Goal: Information Seeking & Learning: Check status

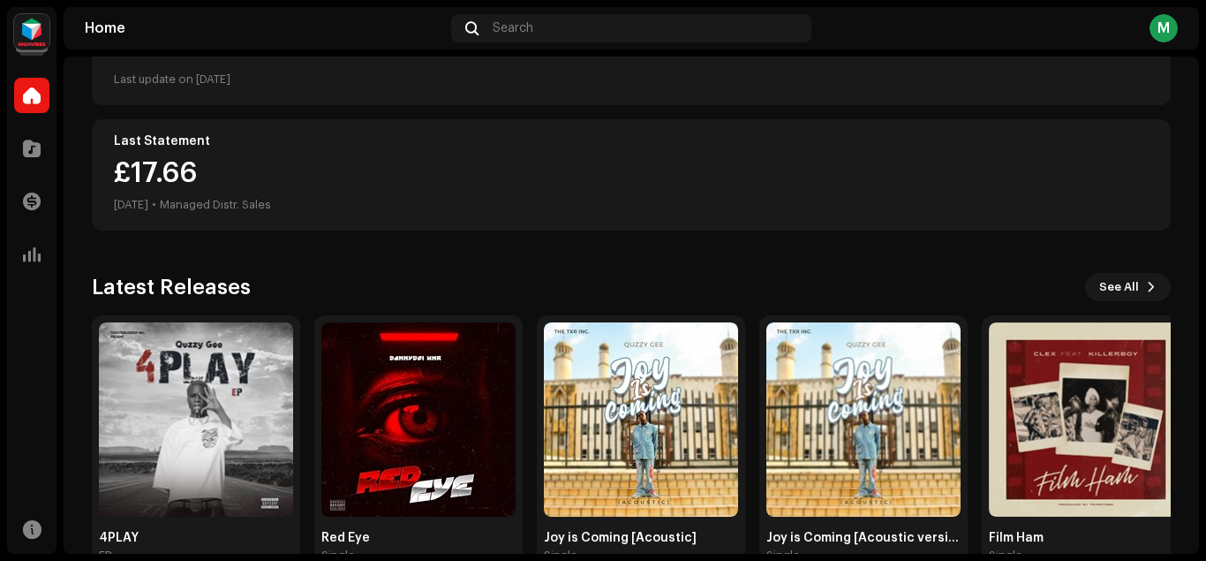
scroll to position [444, 0]
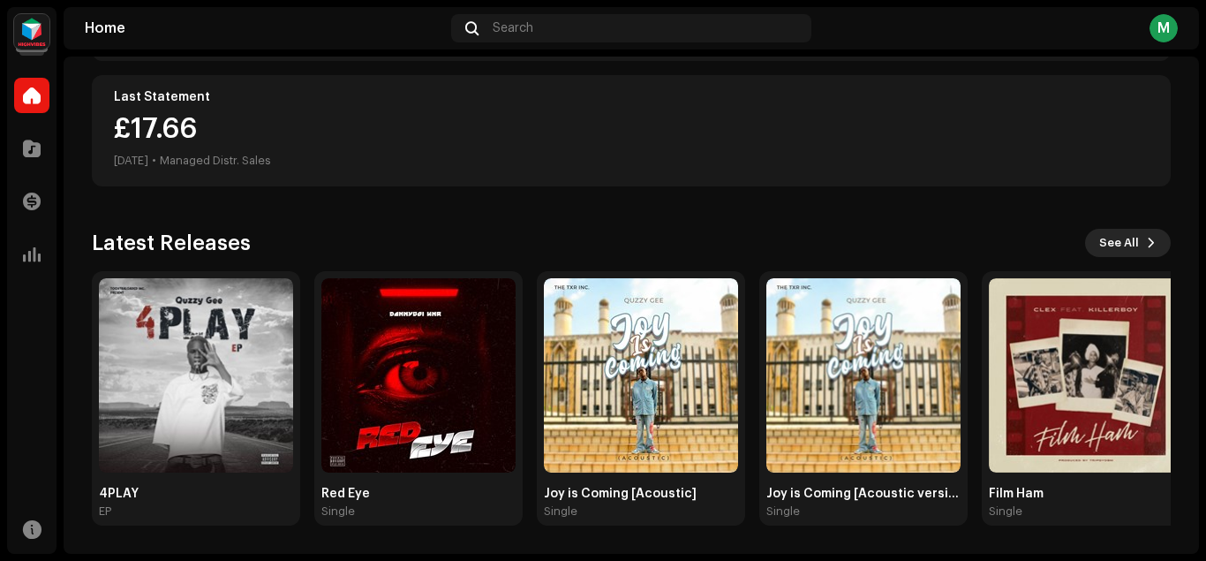
click at [1121, 239] on span "See All" at bounding box center [1119, 242] width 40 height 35
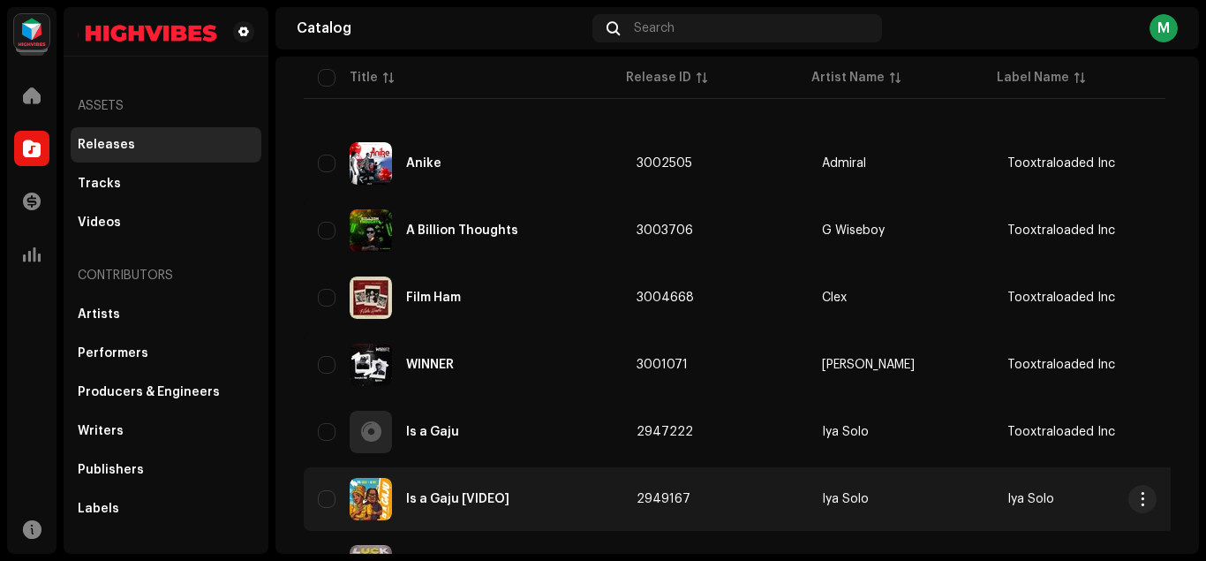
scroll to position [297, 0]
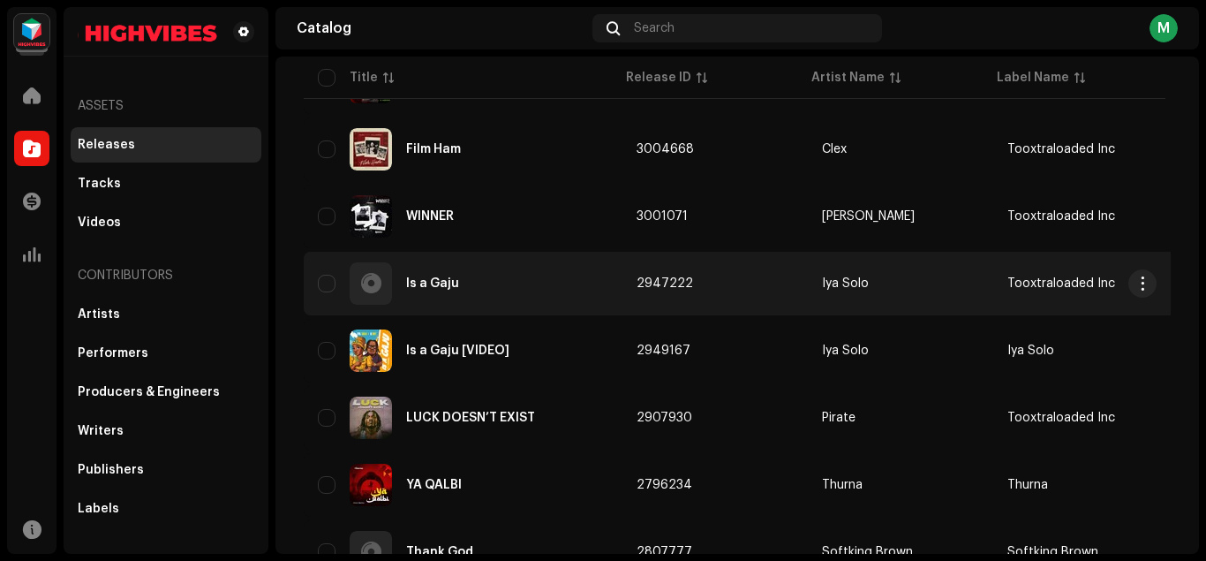
click at [456, 279] on div "Is a Gaju" at bounding box center [432, 283] width 53 height 12
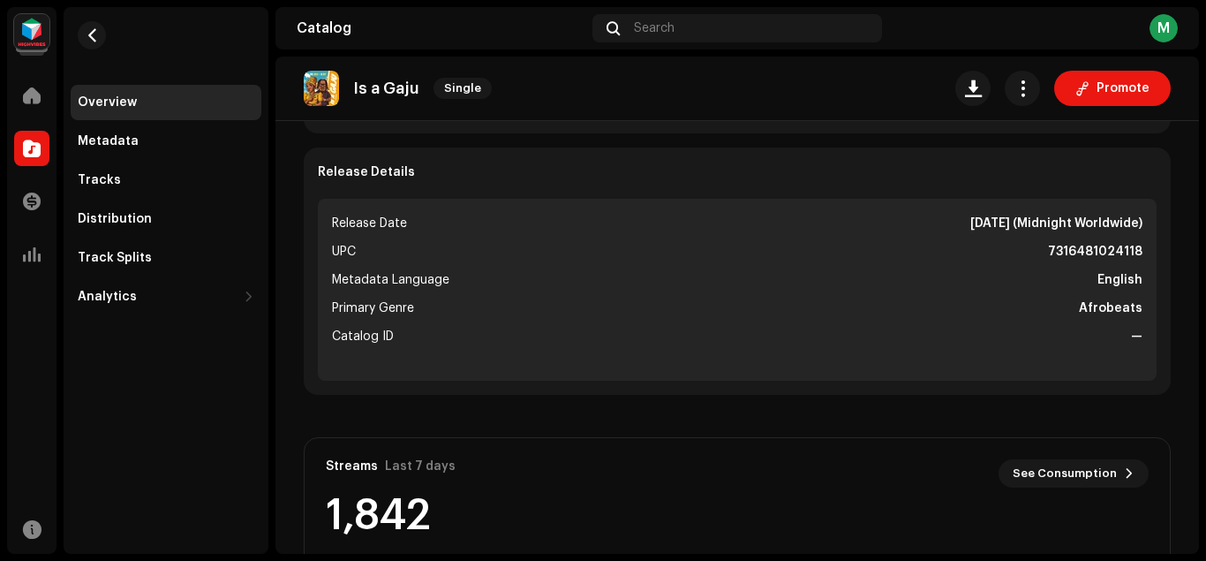
scroll to position [668, 0]
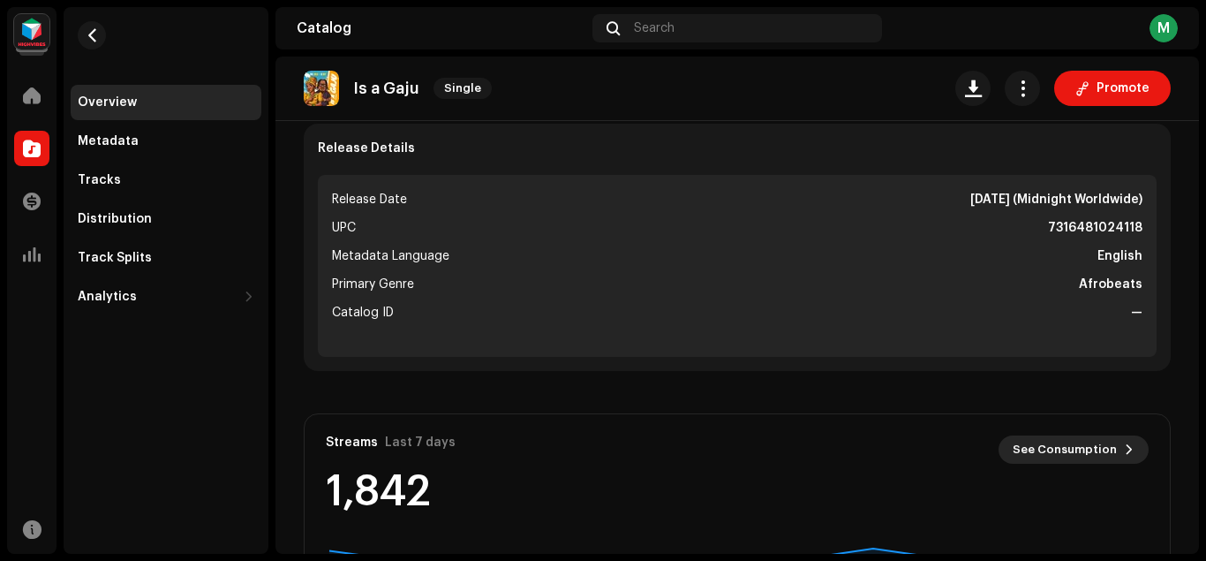
click at [1075, 453] on span "See Consumption" at bounding box center [1065, 449] width 104 height 35
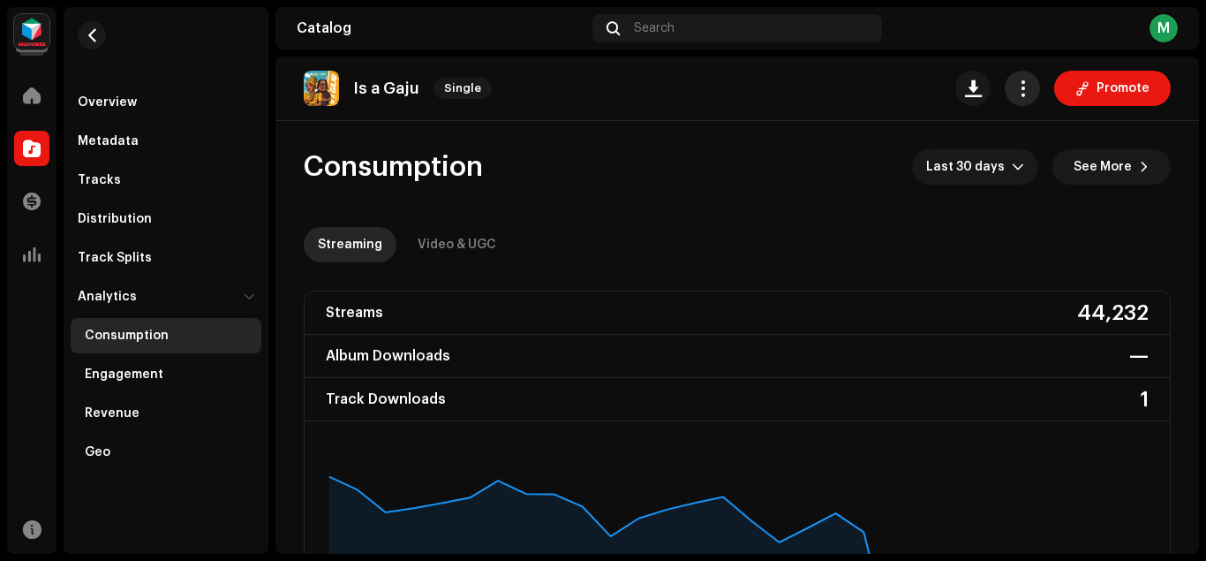
click at [1021, 87] on span "button" at bounding box center [1023, 88] width 17 height 14
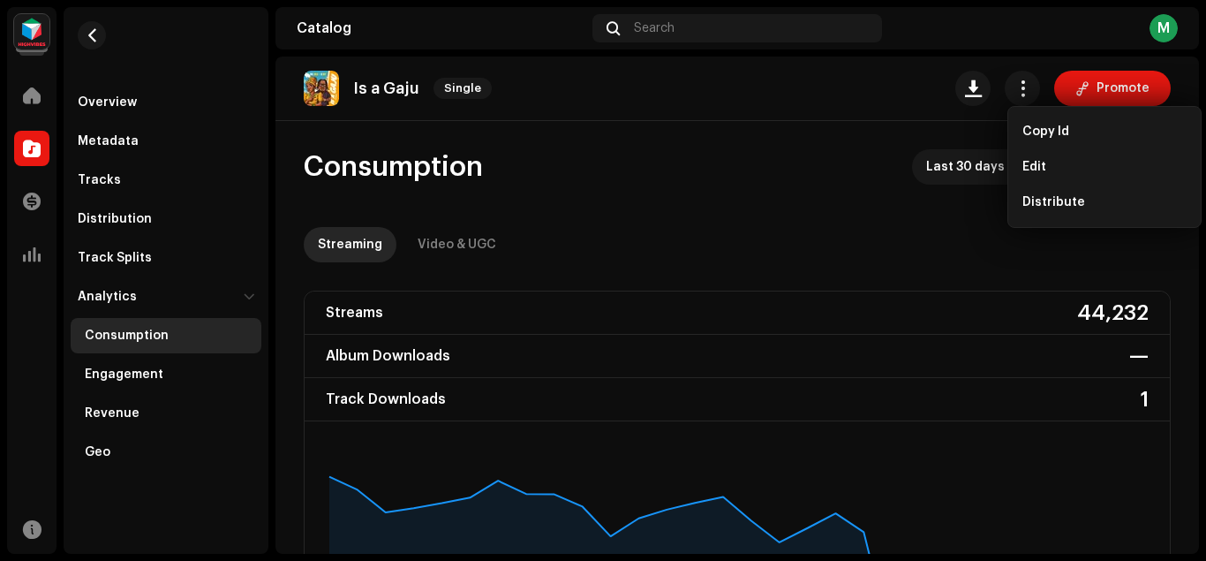
click at [919, 100] on div "Is a Gaju Single Promote" at bounding box center [737, 88] width 867 height 35
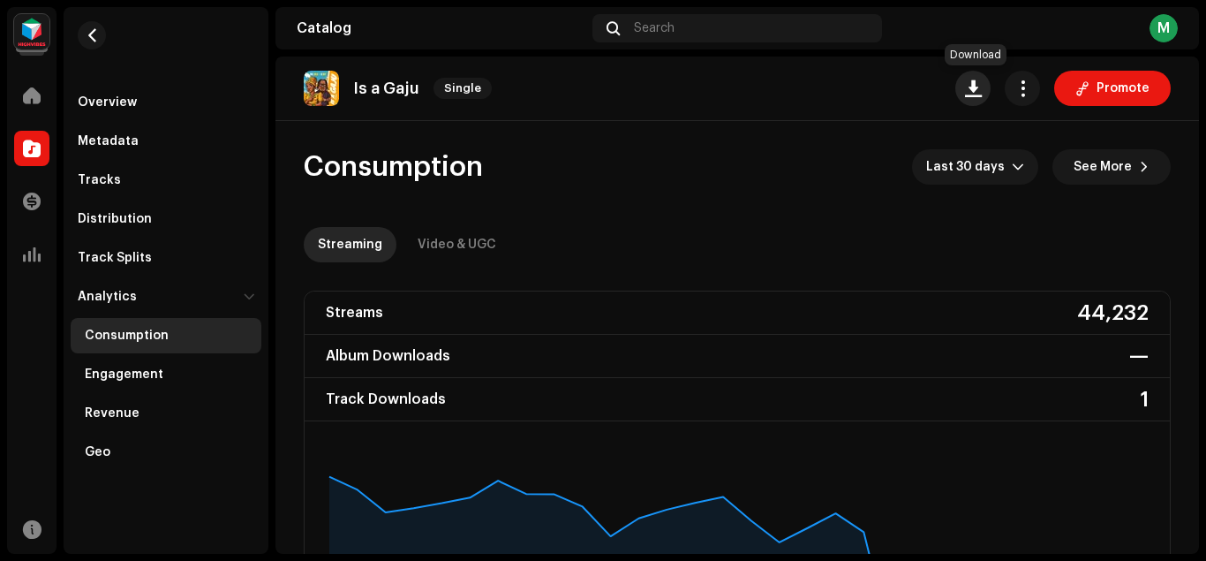
click at [977, 87] on span "button" at bounding box center [973, 88] width 17 height 14
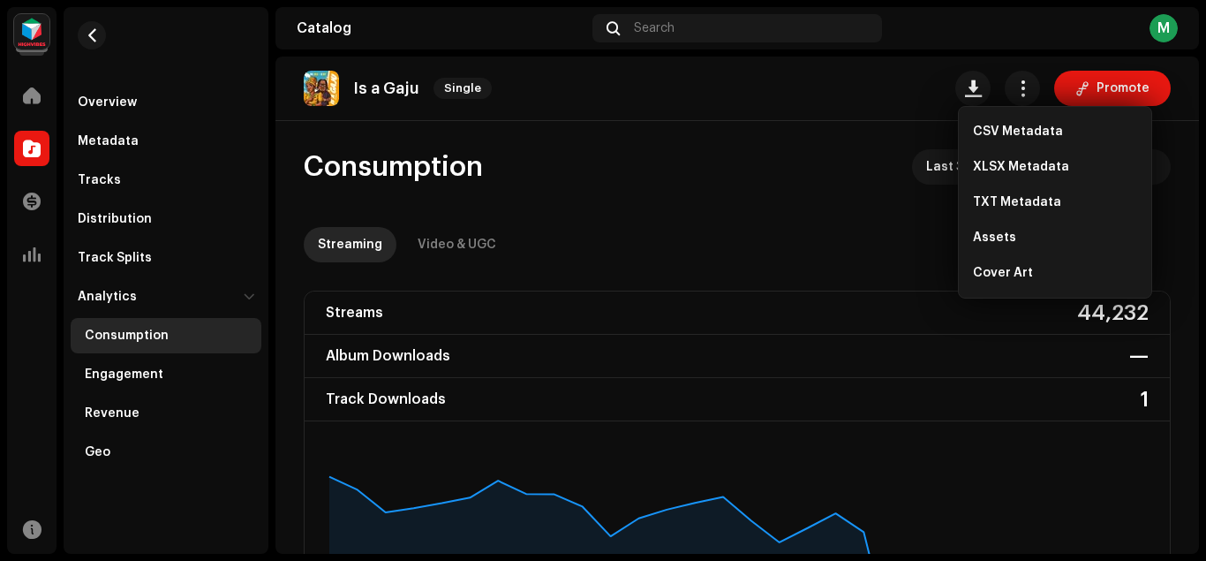
click at [876, 126] on re-o-consumption-dashboard-header "Consumption Last 30 days See More Streaming Video & UGC" at bounding box center [737, 198] width 867 height 155
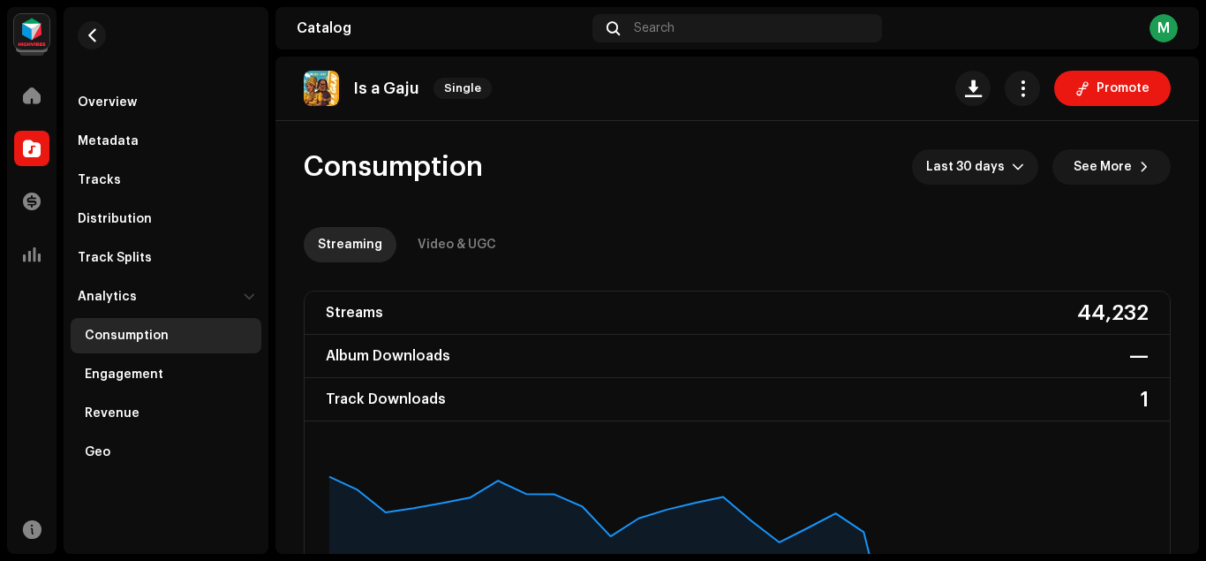
drag, startPoint x: 1205, startPoint y: 112, endPoint x: 1205, endPoint y: 140, distance: 28.3
click at [1205, 140] on div "Mubaraq [PERSON_NAME] Home Catalog Transactions Analytics Resources Overview Me…" at bounding box center [603, 280] width 1206 height 561
click at [1001, 165] on span "Last 30 days" at bounding box center [969, 166] width 86 height 35
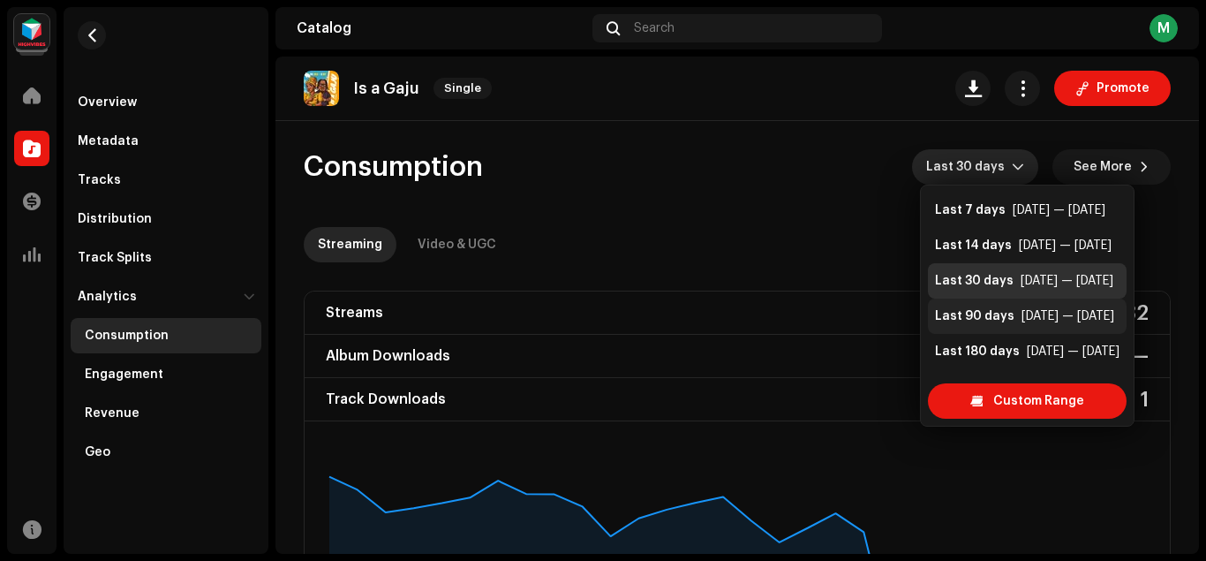
click at [1033, 318] on div "[DATE] — [DATE]" at bounding box center [1068, 316] width 93 height 18
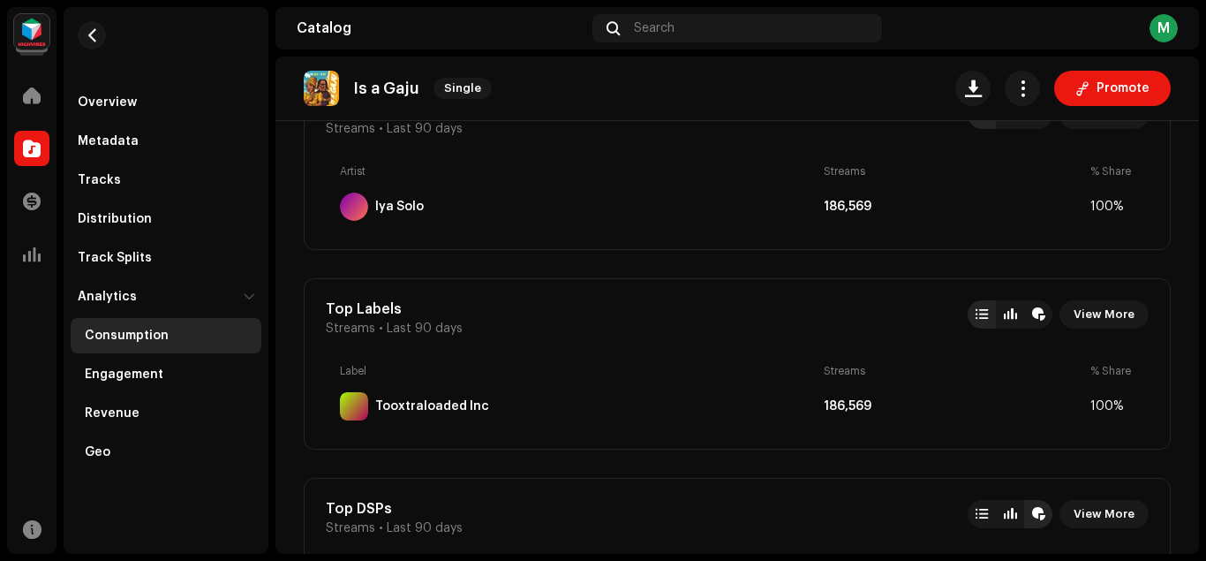
scroll to position [964, 0]
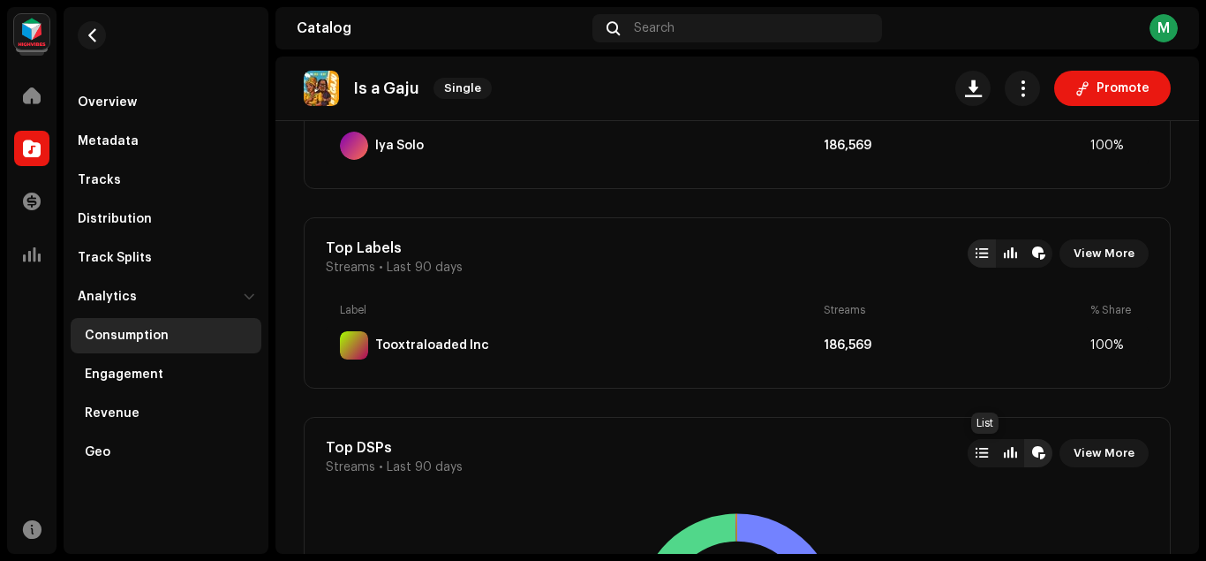
click at [976, 456] on div at bounding box center [982, 453] width 28 height 28
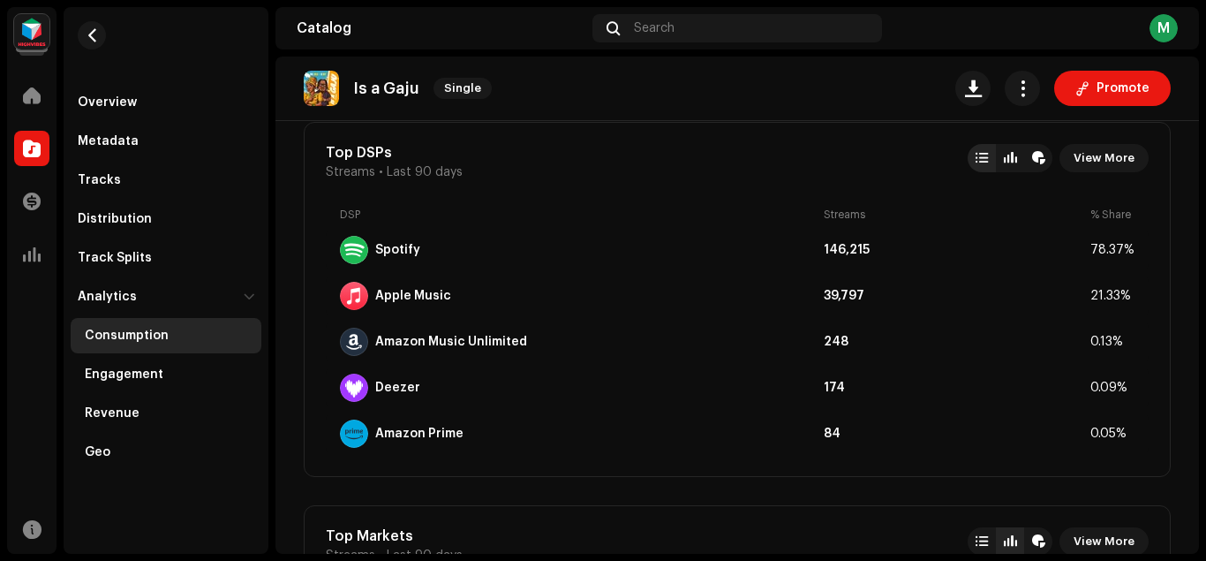
scroll to position [1261, 0]
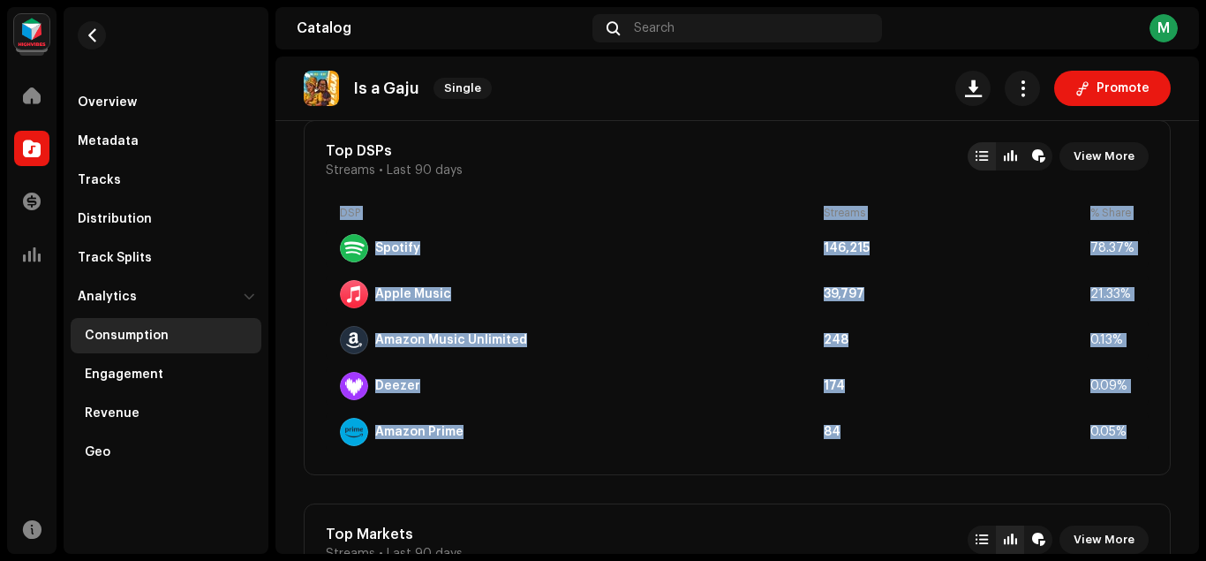
drag, startPoint x: 340, startPoint y: 215, endPoint x: 1156, endPoint y: 421, distance: 841.4
click at [1156, 421] on div "Top DSPs Streams • Last 90 days View More DSP Streams % Share Spotify 146,215 7…" at bounding box center [737, 297] width 867 height 355
click at [1098, 155] on span "View More" at bounding box center [1104, 156] width 61 height 35
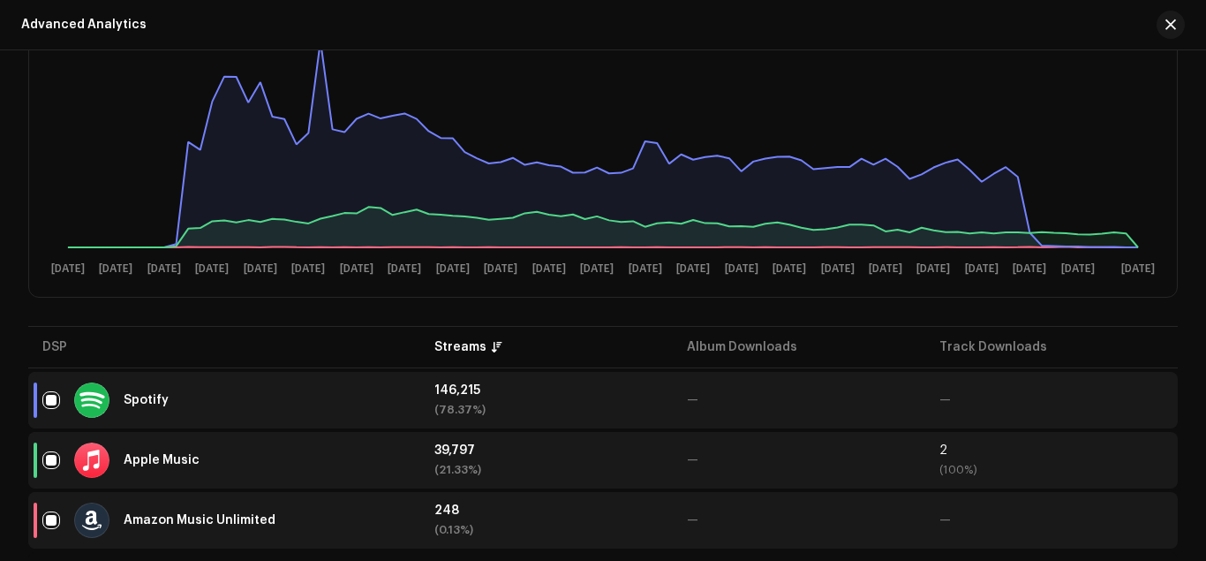
scroll to position [570, 0]
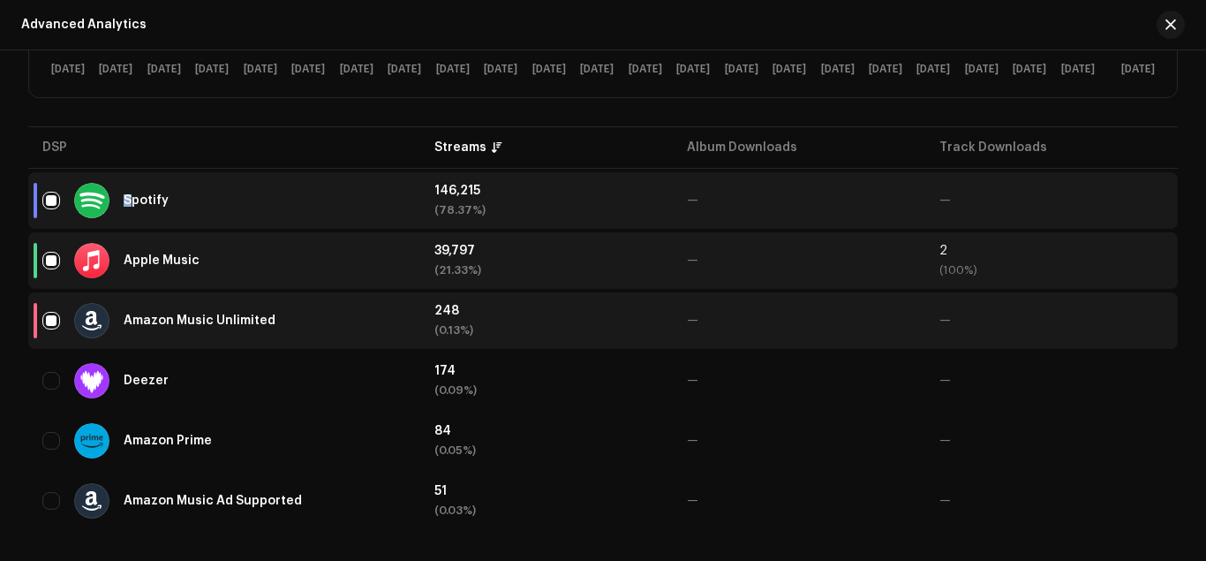
drag, startPoint x: 42, startPoint y: 147, endPoint x: 122, endPoint y: 217, distance: 106.3
click at [122, 217] on table "DSP Streams Album Downloads Track Downloads Spotify 146,215 (78.37%) — — Apple …" at bounding box center [603, 328] width 1150 height 410
drag, startPoint x: 35, startPoint y: 139, endPoint x: 78, endPoint y: 171, distance: 53.5
click at [78, 171] on table "DSP Streams Album Downloads Track Downloads Spotify 146,215 (78.37%) — — Apple …" at bounding box center [603, 328] width 1150 height 410
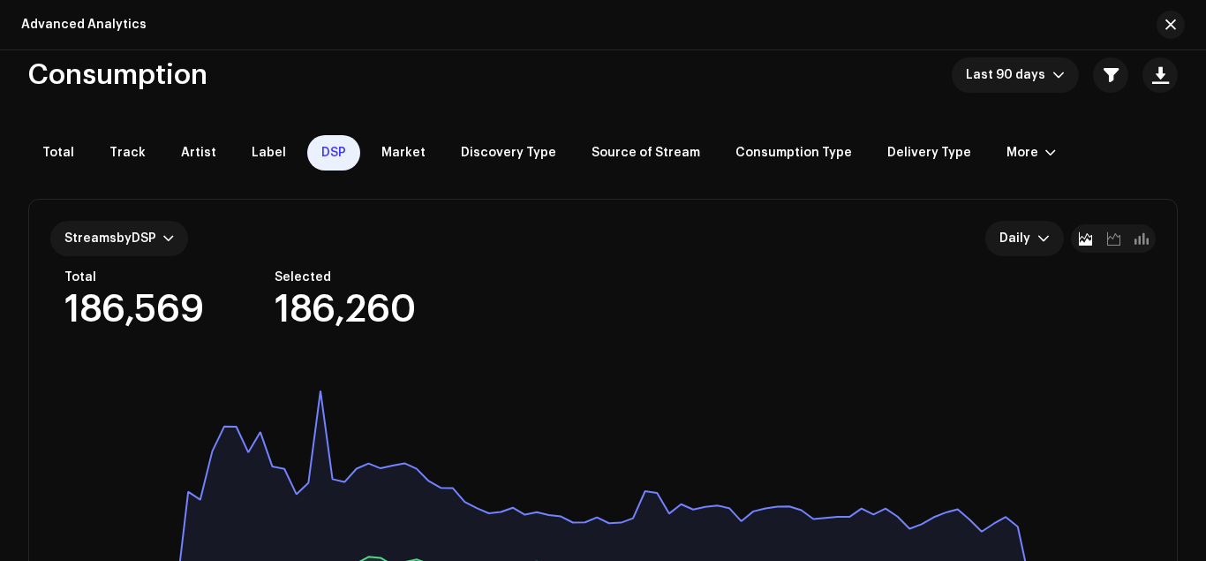
scroll to position [0, 0]
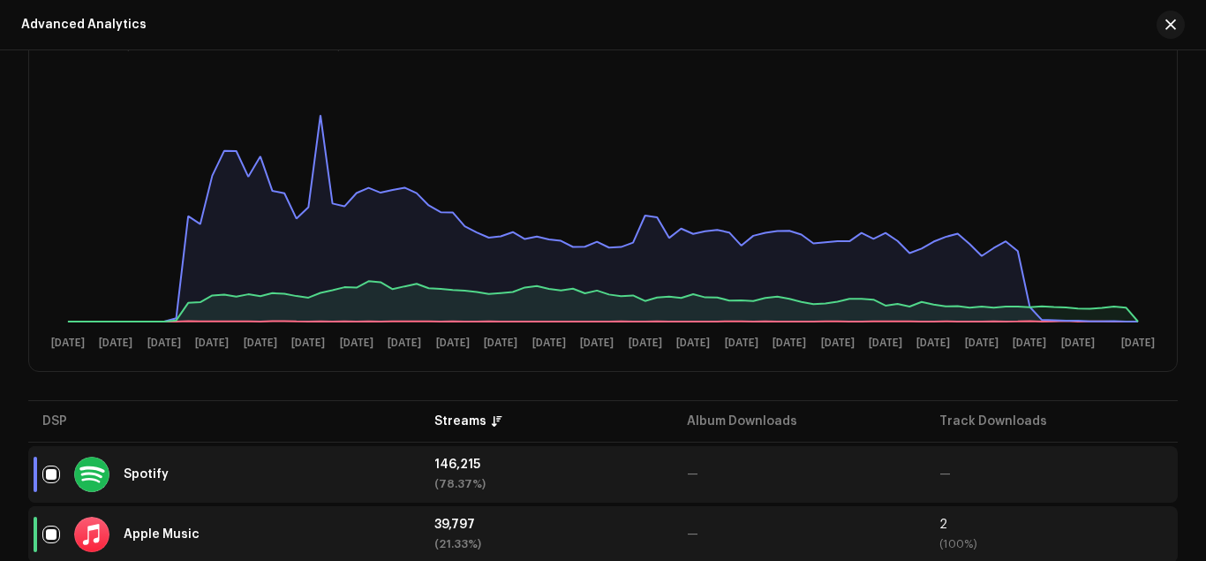
scroll to position [570, 0]
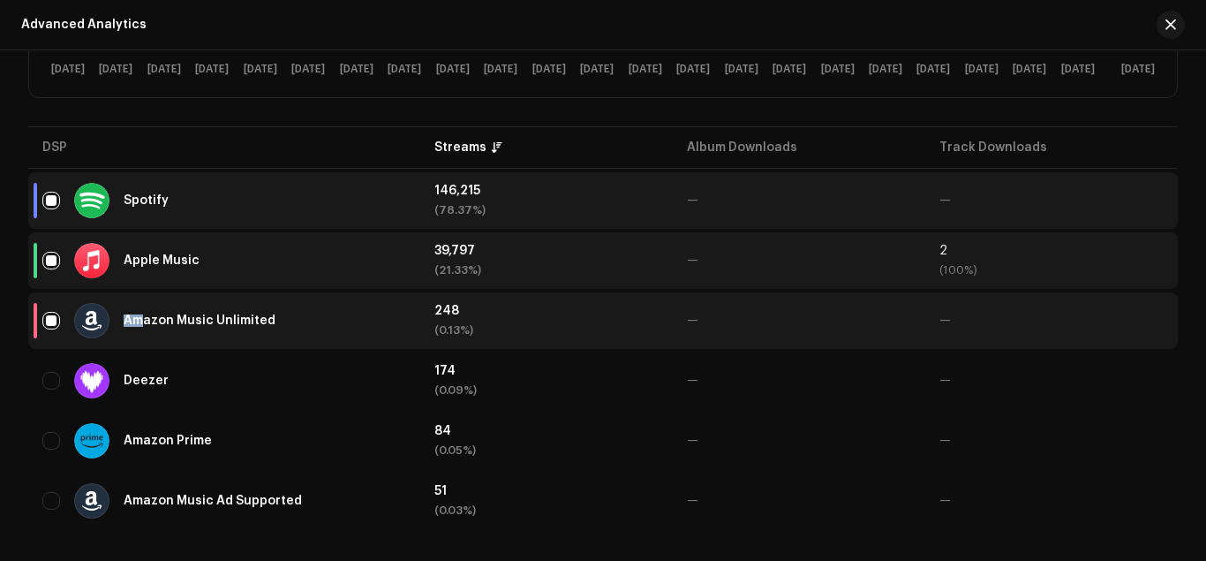
drag, startPoint x: 14, startPoint y: 123, endPoint x: 133, endPoint y: 313, distance: 224.9
click at [133, 313] on div "Consumption Last 90 days Total Track Artist Label DSP Market Discovery Type Sou…" at bounding box center [603, 34] width 1206 height 1053
click at [0, 156] on div "Consumption Last 90 days Total Track Artist Label DSP Market Discovery Type Sou…" at bounding box center [603, 34] width 1206 height 1053
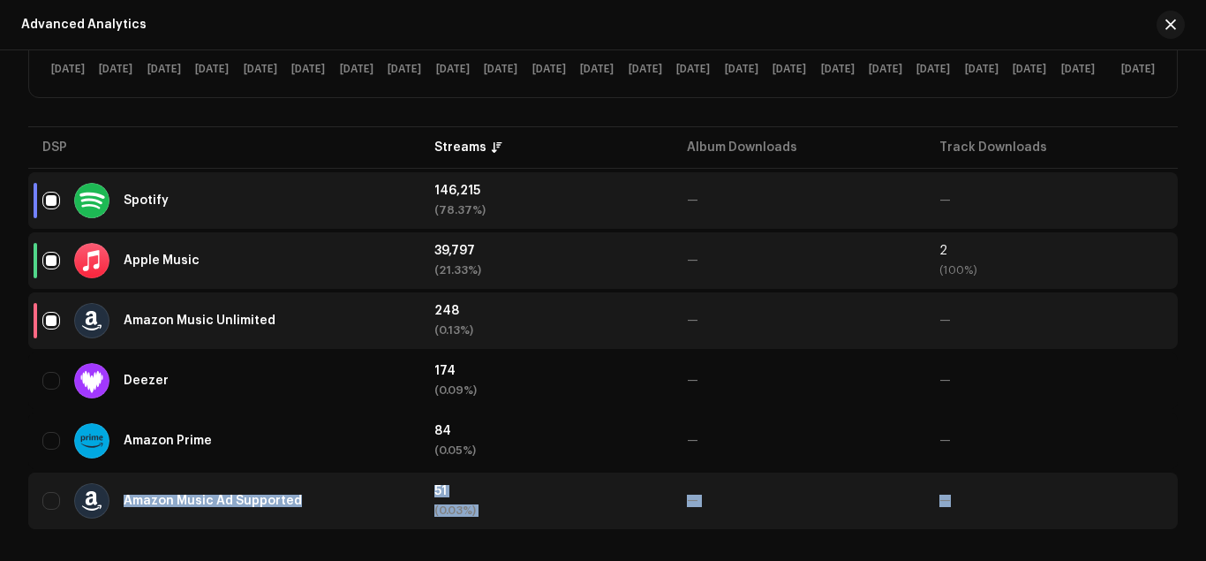
drag, startPoint x: 19, startPoint y: 140, endPoint x: 1053, endPoint y: 494, distance: 1092.9
click at [1058, 494] on div "Consumption Last 90 days Total Track Artist Label DSP Market Discovery Type Sou…" at bounding box center [603, 34] width 1206 height 1053
copy tr "Amazon Music Ad Supported 51 (0.03%) — —"
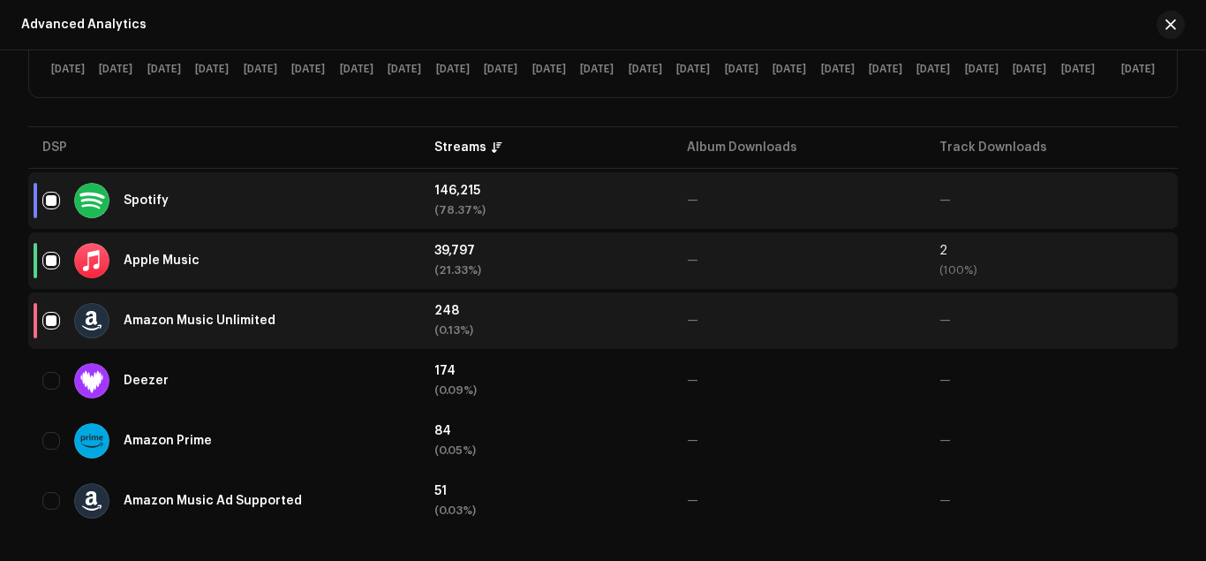
click at [0, 206] on div "Consumption Last 90 days Total Track Artist Label DSP Market Discovery Type Sou…" at bounding box center [603, 34] width 1206 height 1053
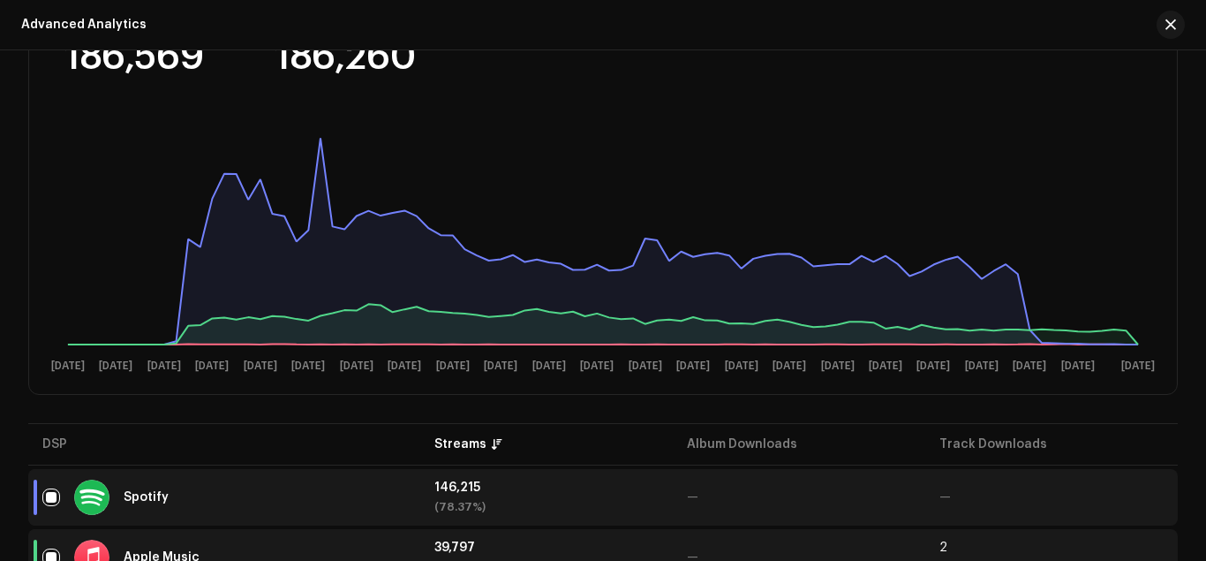
scroll to position [0, 0]
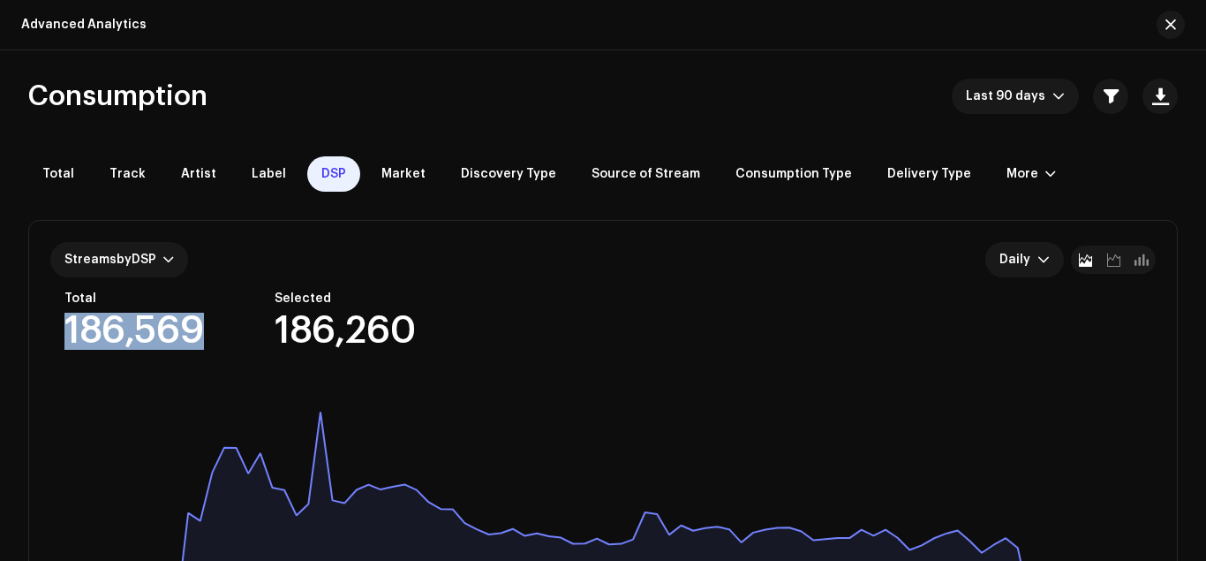
drag, startPoint x: 65, startPoint y: 333, endPoint x: 204, endPoint y: 314, distance: 139.9
click at [204, 314] on div "186,569" at bounding box center [134, 331] width 140 height 37
copy div "186,569"
click at [34, 268] on div "Streams by DSP Daily Total 186,569 Selected 186,260 8 Jul 12 Jul 16 Jul 20 Jul …" at bounding box center [603, 444] width 1148 height 447
click at [1162, 27] on button "button" at bounding box center [1171, 25] width 28 height 28
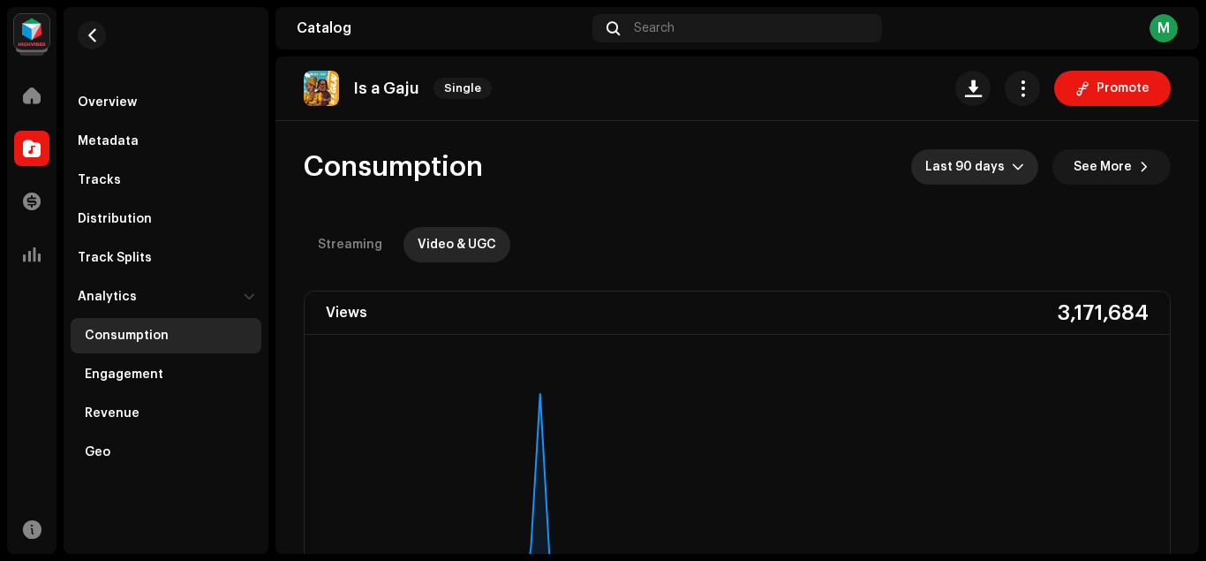
click at [969, 171] on span "Last 90 days" at bounding box center [968, 166] width 87 height 35
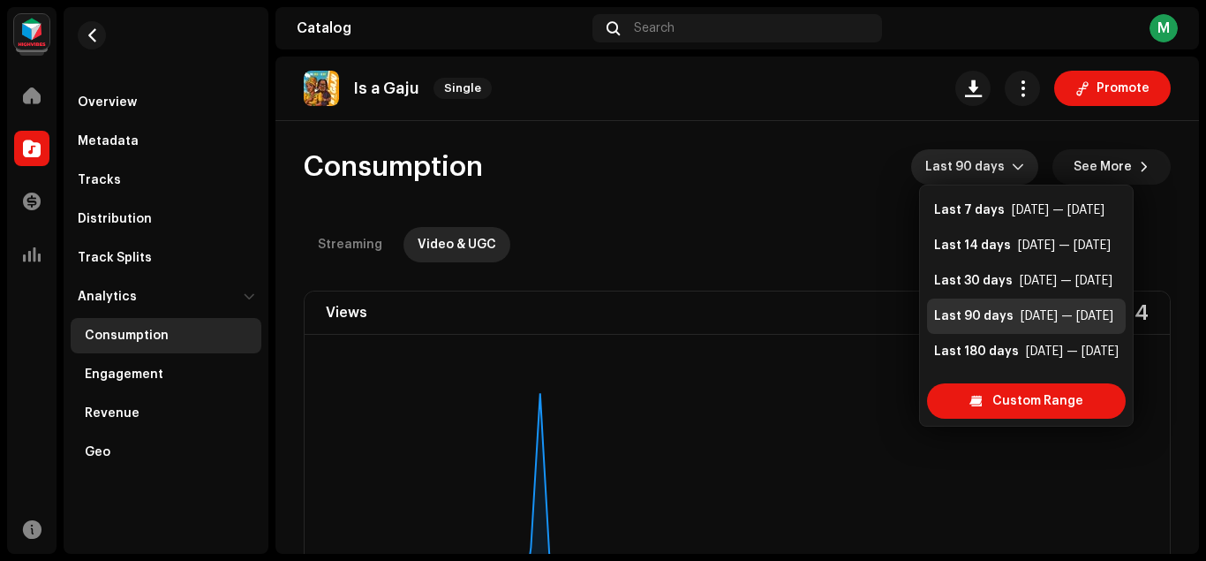
click at [859, 166] on div "Consumption Last 90 days See More" at bounding box center [737, 166] width 867 height 35
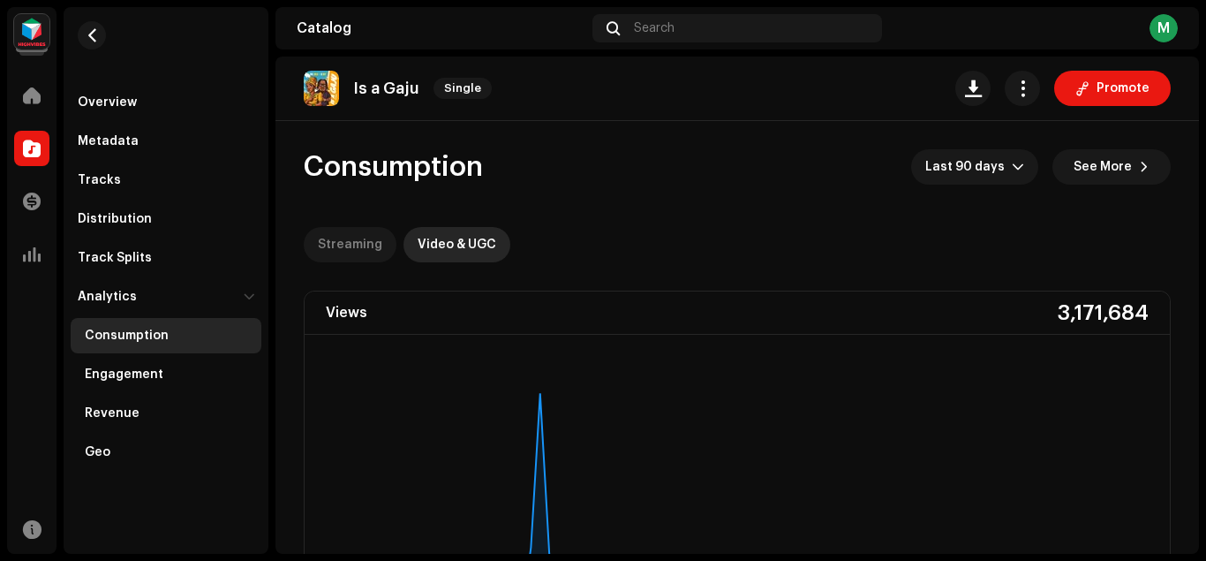
click at [339, 246] on div "Streaming" at bounding box center [350, 244] width 64 height 35
